Goal: Download file/media

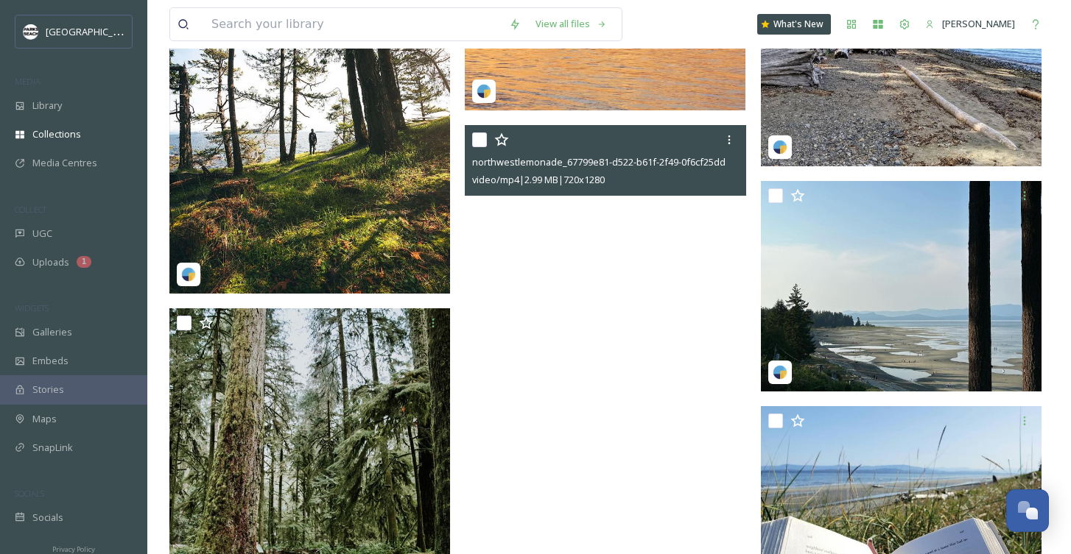
scroll to position [4460, 0]
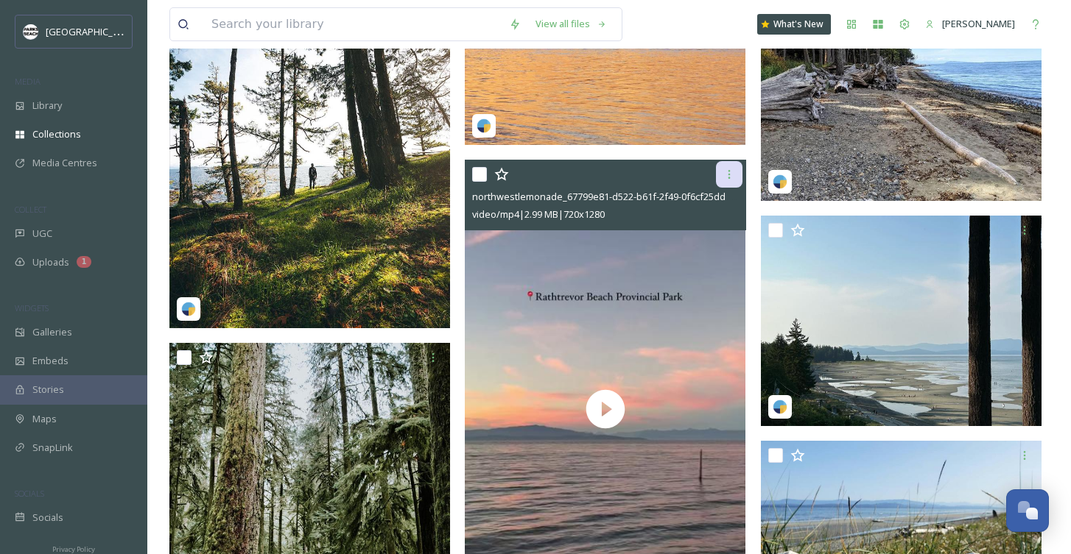
click at [730, 177] on icon at bounding box center [729, 175] width 12 height 12
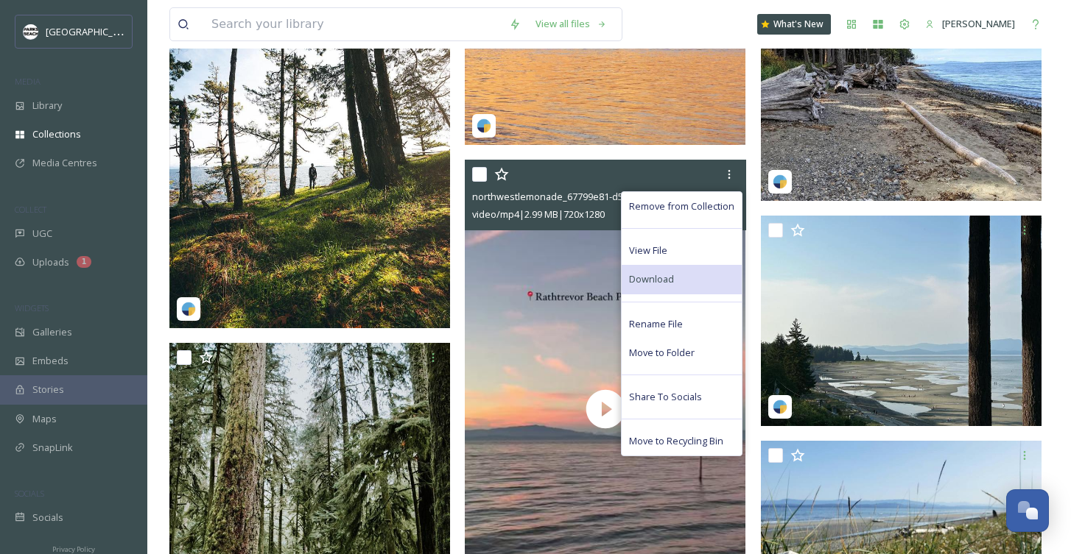
click at [656, 283] on span "Download" at bounding box center [651, 279] width 45 height 14
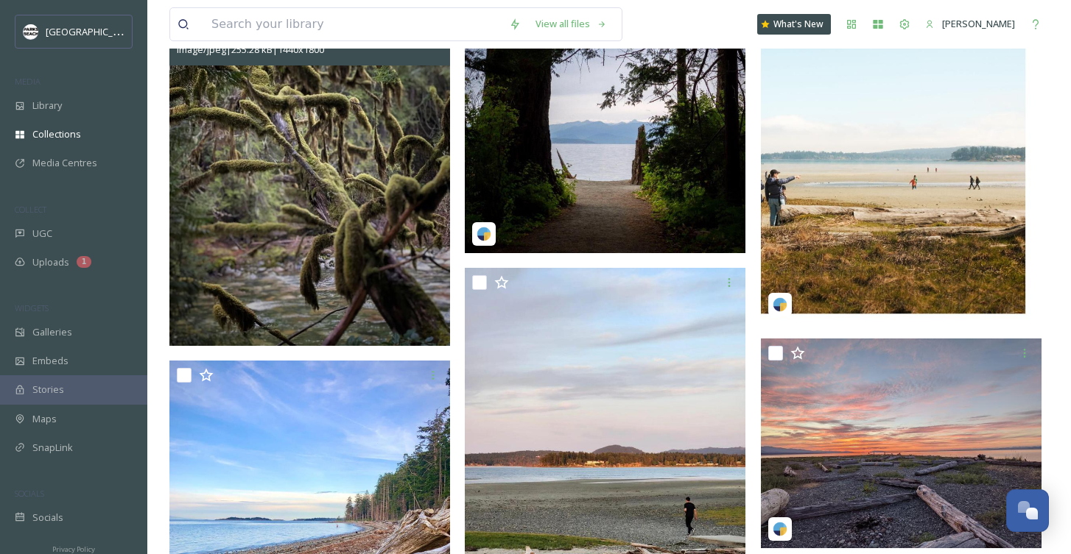
scroll to position [2091, 0]
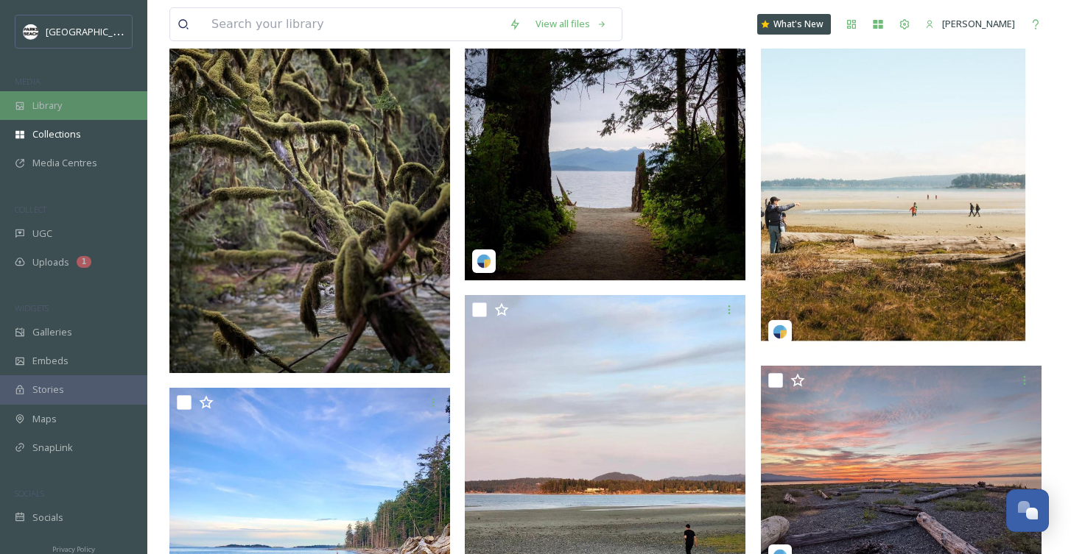
click at [49, 103] on span "Library" at bounding box center [46, 106] width 29 height 14
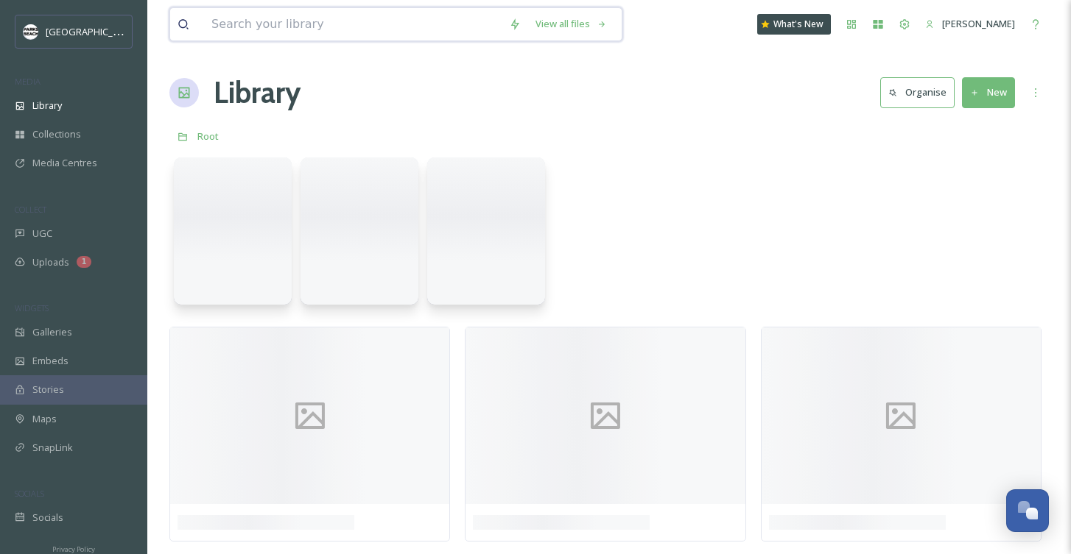
click at [267, 24] on input at bounding box center [352, 24] width 297 height 32
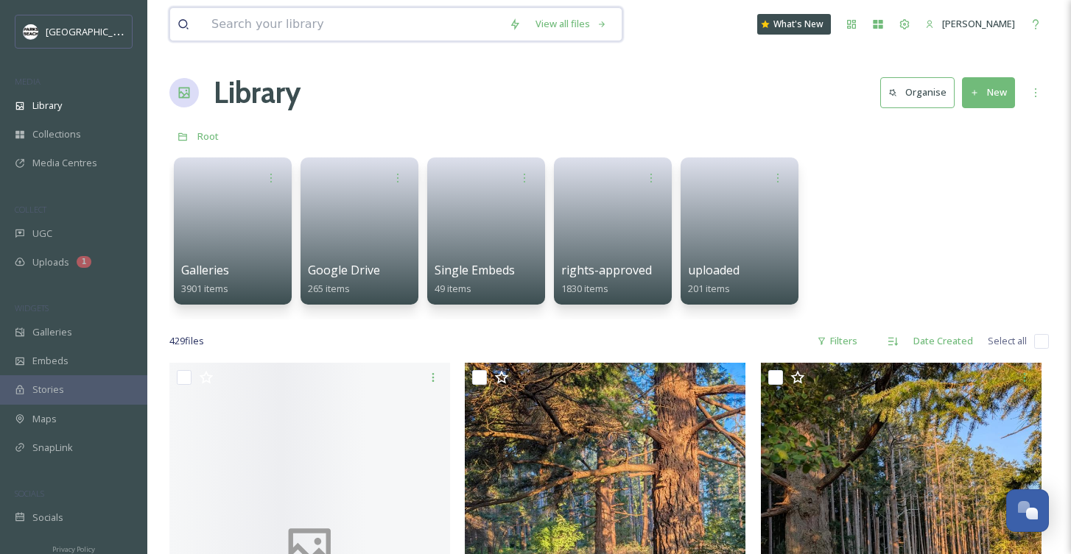
paste input "[GEOGRAPHIC_DATA]"
type input "[GEOGRAPHIC_DATA]"
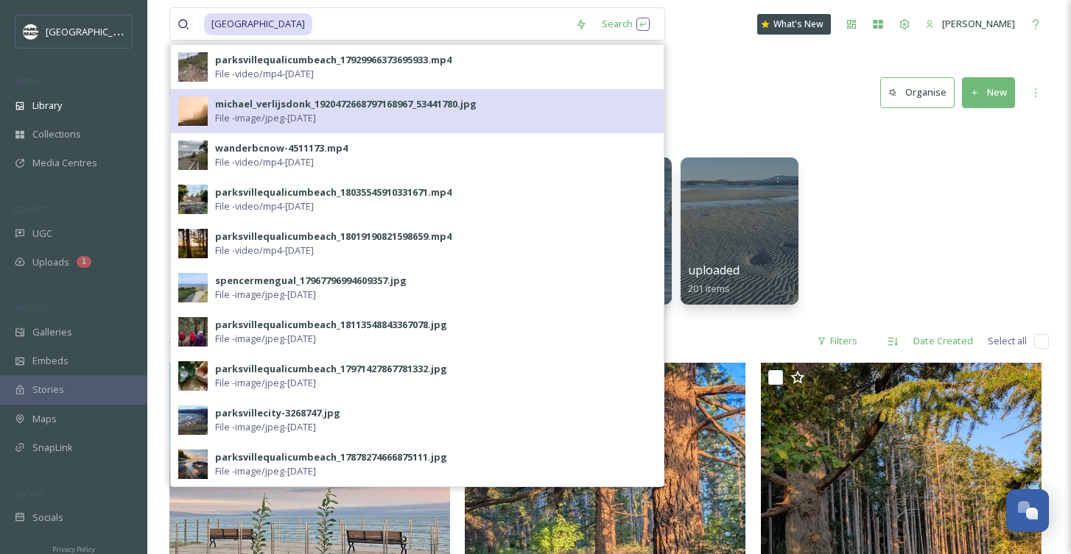
click at [243, 99] on div "michael_verlijsdonk_1920472668797168967_53441780.jpg" at bounding box center [345, 104] width 261 height 14
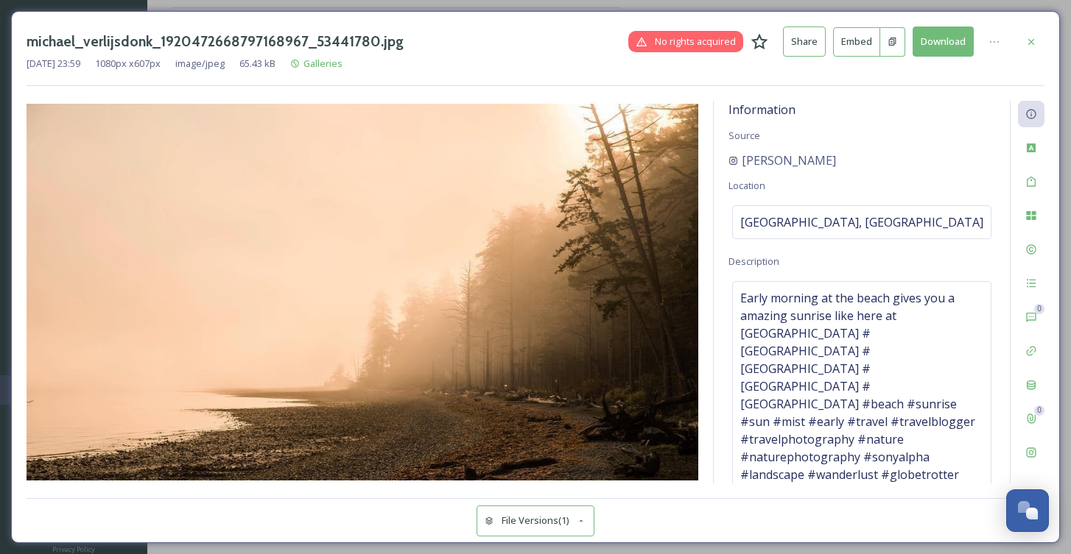
click at [950, 40] on button "Download" at bounding box center [942, 42] width 61 height 30
click at [716, 431] on div "Information Source michael_verlijsdonk Location [GEOGRAPHIC_DATA], [GEOGRAPHIC_…" at bounding box center [861, 292] width 296 height 383
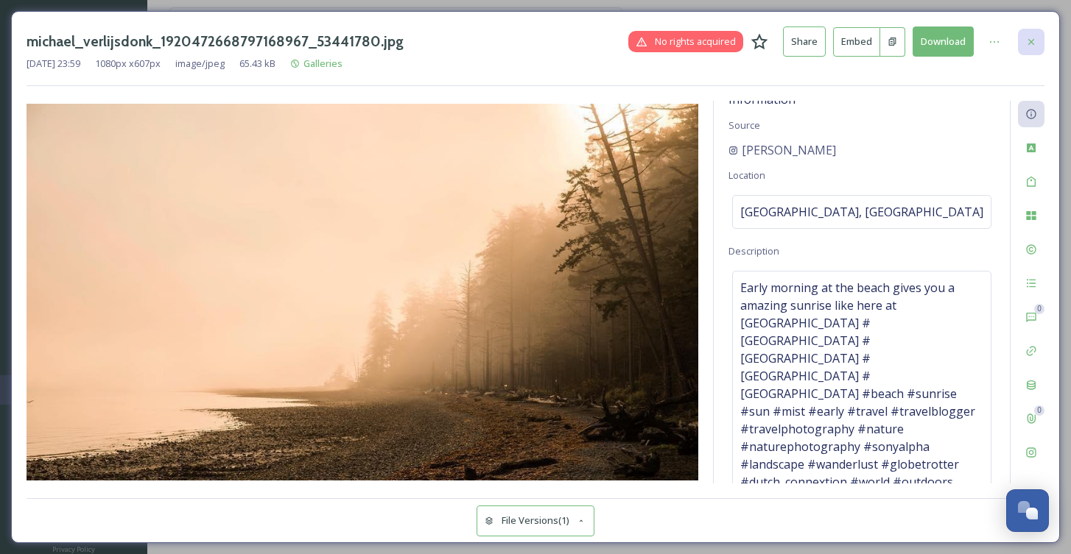
click at [1028, 42] on icon at bounding box center [1031, 42] width 12 height 12
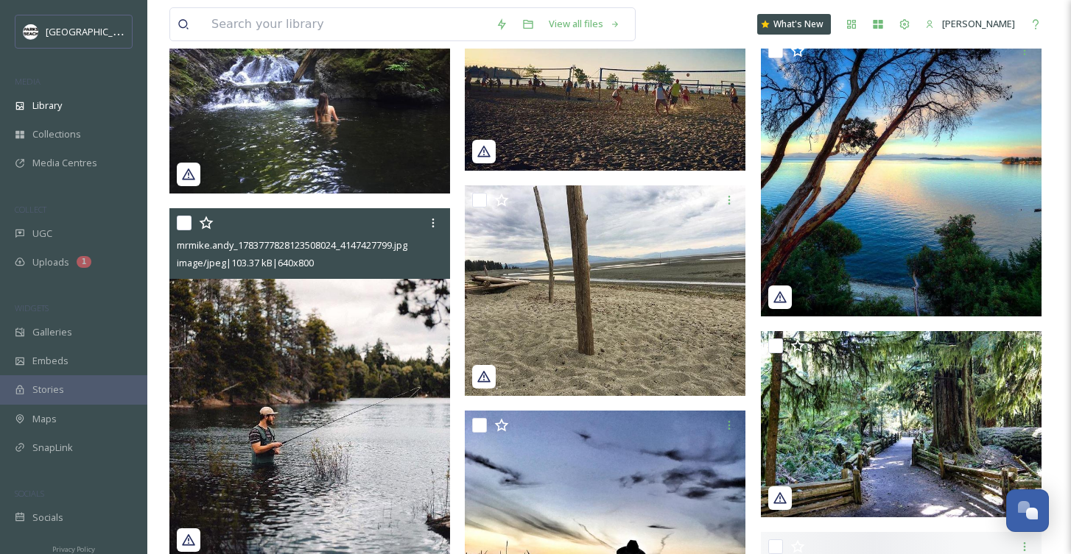
scroll to position [3059, 0]
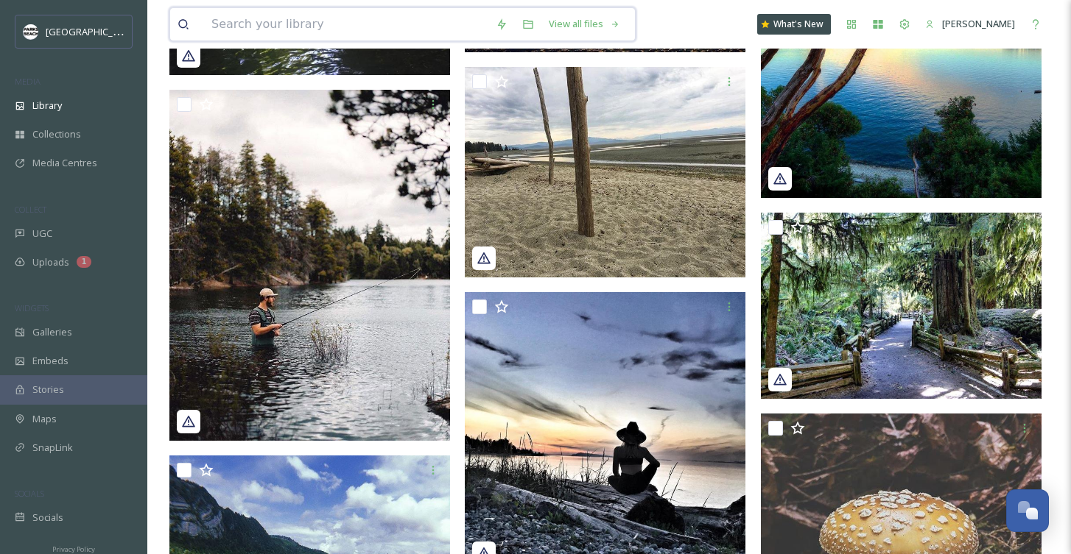
click at [271, 26] on input at bounding box center [346, 24] width 284 height 32
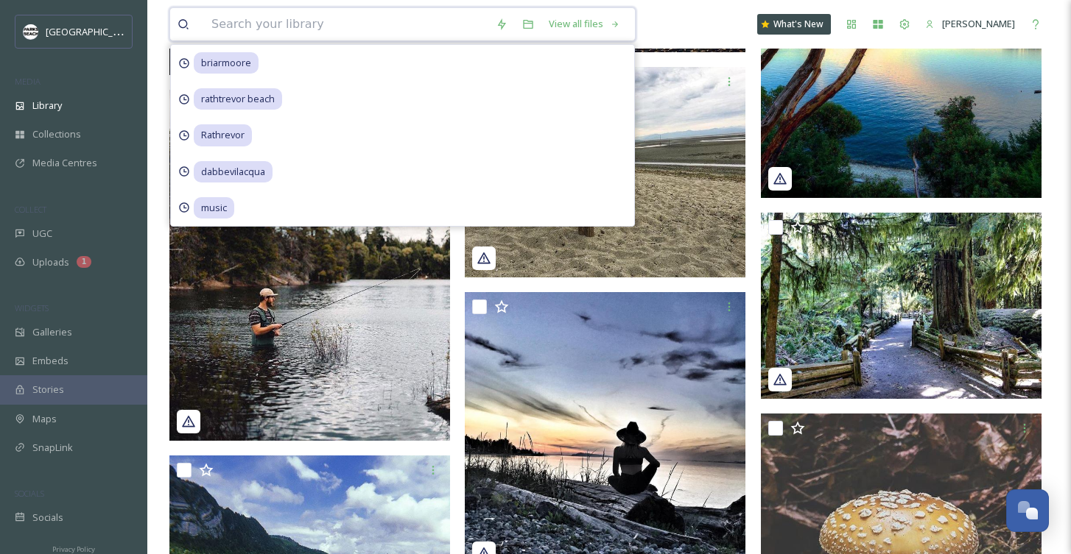
paste input "[GEOGRAPHIC_DATA]"
type input "[GEOGRAPHIC_DATA]"
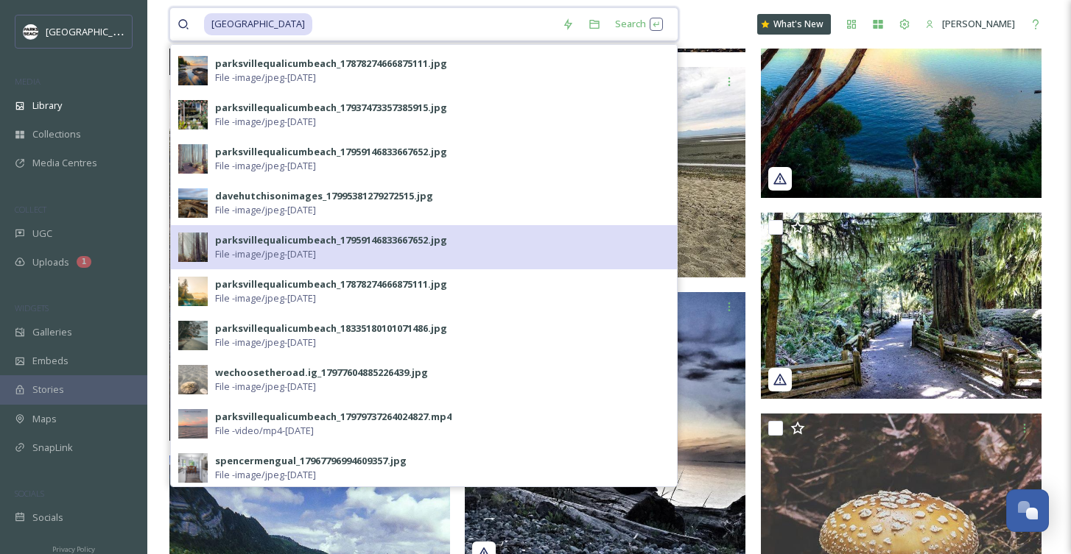
scroll to position [413, 0]
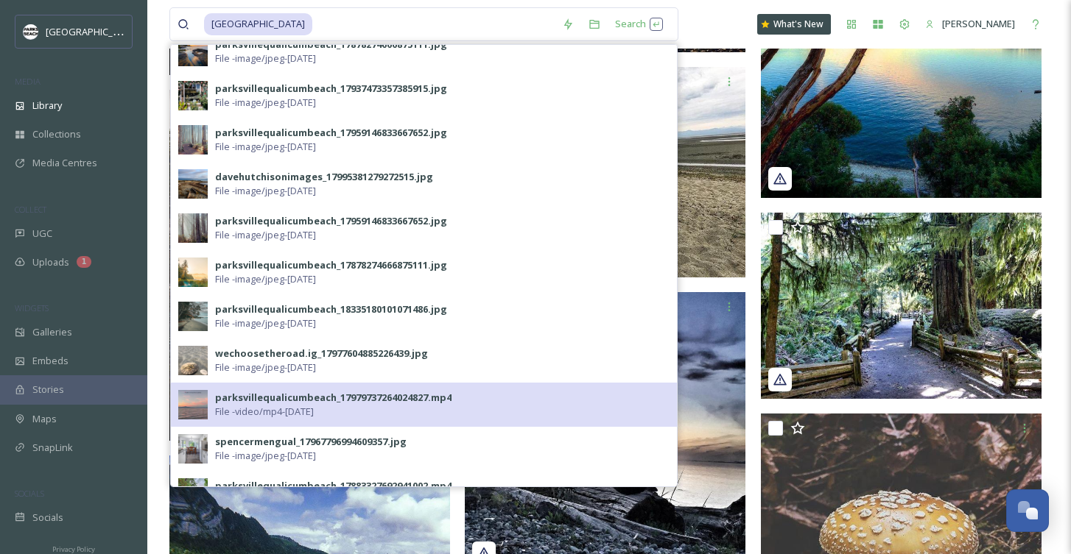
click at [252, 398] on div "parksvillequalicumbeach_17979737264024827.mp4" at bounding box center [333, 398] width 236 height 14
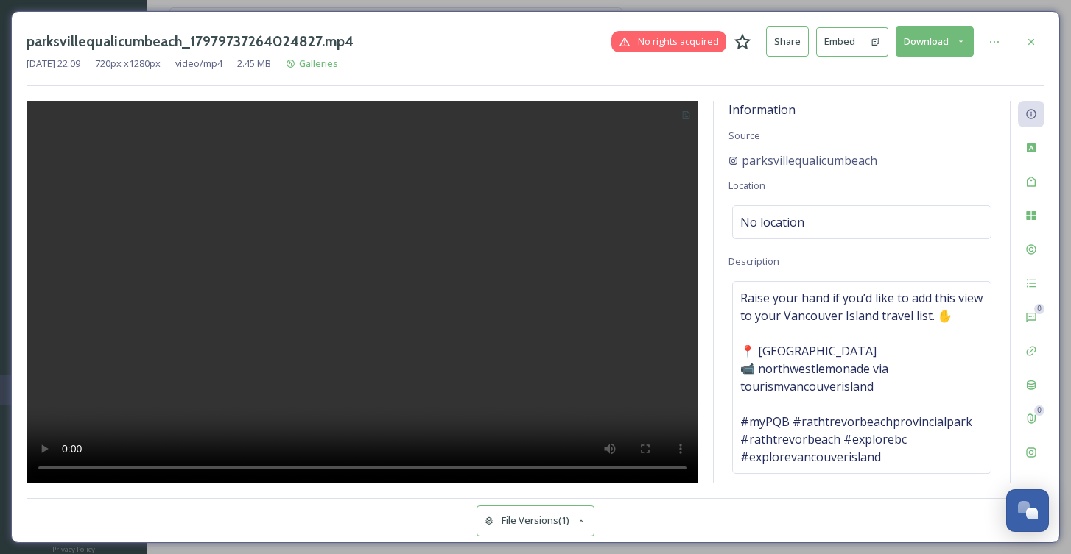
click at [922, 43] on button "Download" at bounding box center [934, 42] width 78 height 30
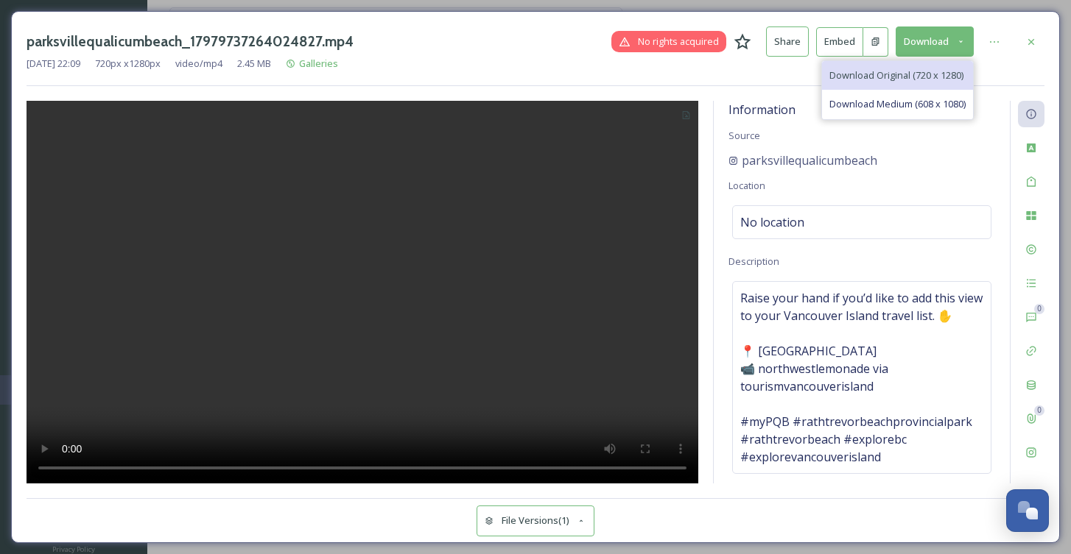
click at [884, 70] on span "Download Original (720 x 1280)" at bounding box center [896, 75] width 134 height 14
